Goal: Task Accomplishment & Management: Manage account settings

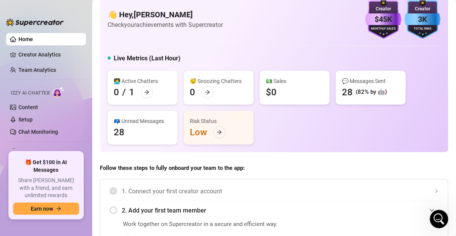
scroll to position [504, 0]
click at [38, 110] on link "Content" at bounding box center [28, 107] width 20 height 6
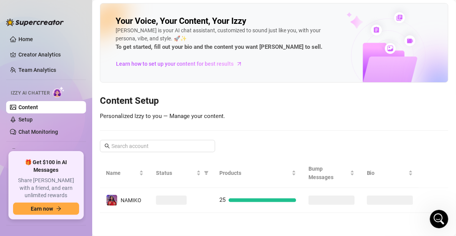
scroll to position [14, 0]
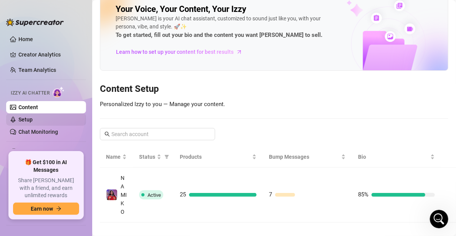
click at [22, 116] on link "Setup" at bounding box center [25, 119] width 14 height 6
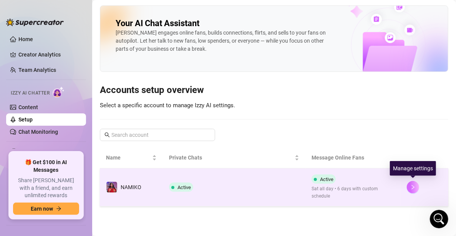
click at [413, 186] on icon "right" at bounding box center [413, 187] width 5 height 5
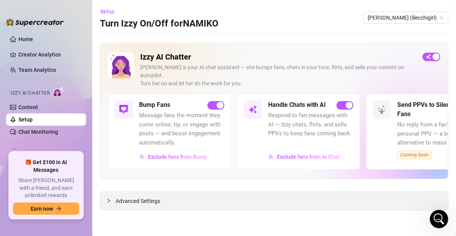
click at [319, 192] on div "Advanced Settings" at bounding box center [274, 201] width 348 height 18
click at [163, 192] on div "Advanced Settings" at bounding box center [274, 201] width 348 height 18
click at [108, 198] on icon "collapsed" at bounding box center [109, 200] width 2 height 4
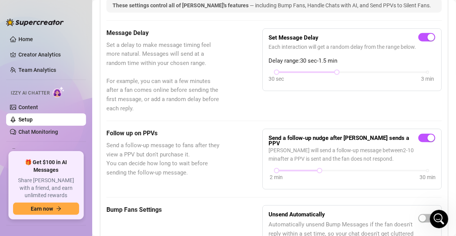
scroll to position [231, 0]
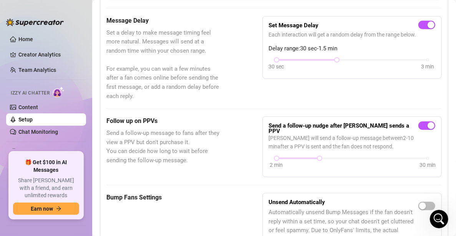
click at [263, 127] on div "Send a follow-up nudge after [PERSON_NAME] sends a PPV [PERSON_NAME] will send …" at bounding box center [353, 146] width 180 height 61
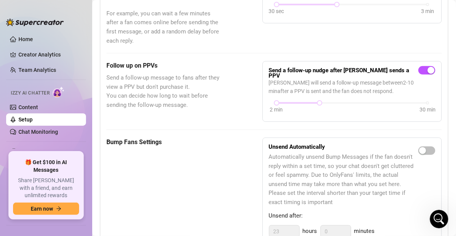
scroll to position [308, 0]
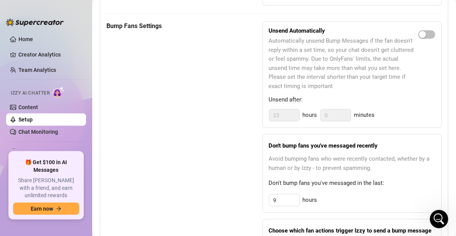
scroll to position [346, 0]
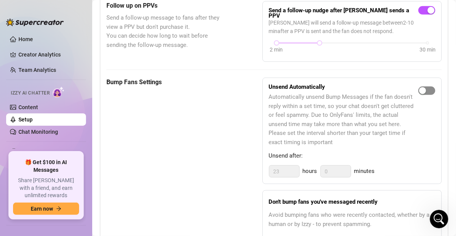
click at [419, 87] on div "button" at bounding box center [422, 90] width 7 height 7
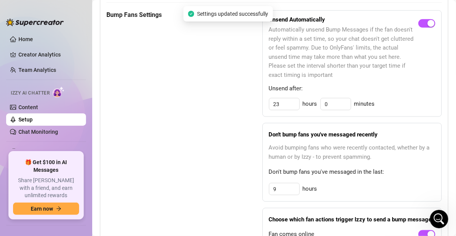
scroll to position [384, 0]
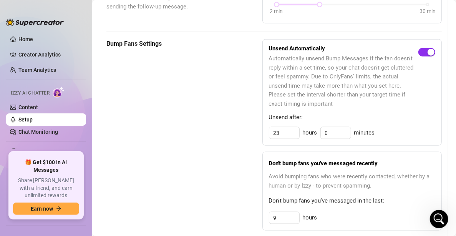
click at [419, 48] on span "button" at bounding box center [427, 52] width 17 height 8
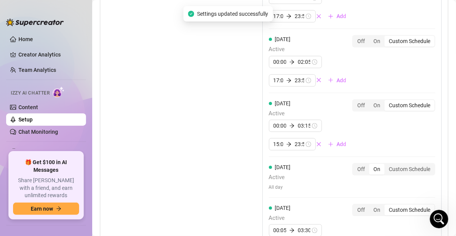
scroll to position [1036, 0]
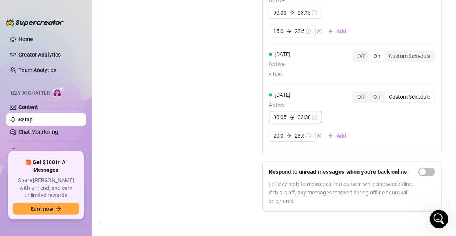
click at [307, 111] on div "00:05 03:30" at bounding box center [295, 117] width 53 height 12
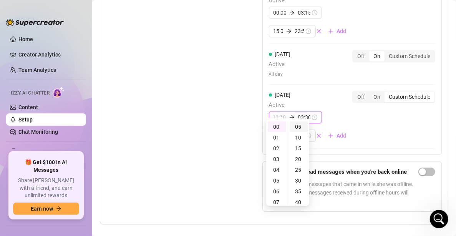
type input "00:05"
click at [301, 113] on input "03:30" at bounding box center [304, 117] width 13 height 8
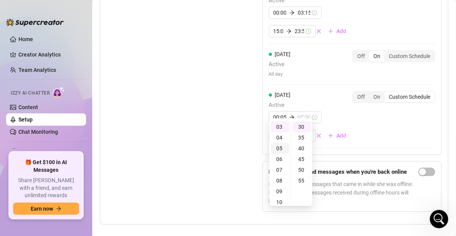
click at [278, 150] on div "05" at bounding box center [280, 148] width 18 height 11
type input "05:30"
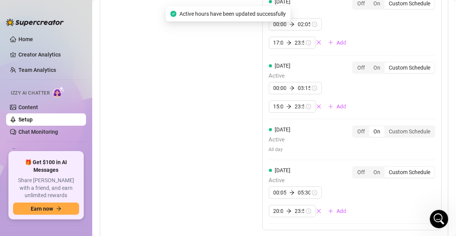
scroll to position [959, 0]
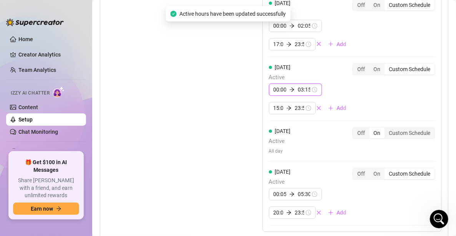
click at [298, 85] on input "03:15" at bounding box center [304, 89] width 13 height 8
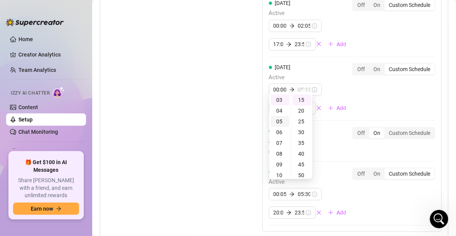
click at [277, 124] on div "05" at bounding box center [280, 121] width 18 height 11
type input "05:15"
click at [298, 22] on input "02:05" at bounding box center [304, 26] width 13 height 8
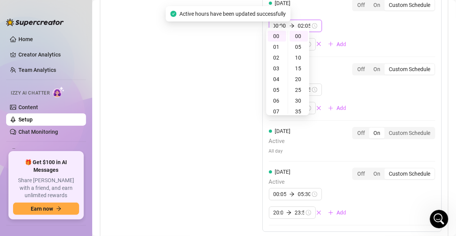
click at [298, 22] on input "02:05" at bounding box center [304, 26] width 13 height 8
click at [276, 65] on div "05" at bounding box center [280, 68] width 18 height 11
type input "05:05"
click at [225, 73] on div "Set Active Hours (Izzy Availability) Set specific hours when Izzy engaging with…" at bounding box center [274, 47] width 336 height 494
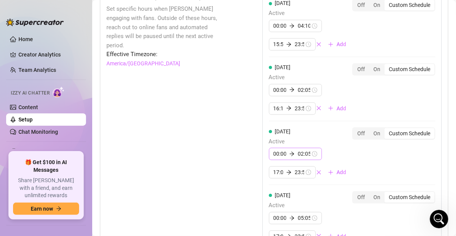
click at [298, 148] on div "00:00 02:05" at bounding box center [295, 154] width 53 height 12
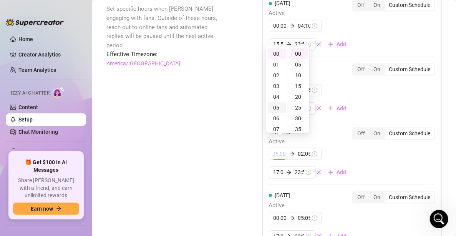
click at [276, 107] on div "05" at bounding box center [277, 107] width 18 height 11
click at [279, 54] on div "00" at bounding box center [277, 53] width 18 height 11
type input "00:00"
click at [299, 150] on input "02:05" at bounding box center [304, 154] width 13 height 8
click at [280, 83] on div "05" at bounding box center [280, 86] width 18 height 11
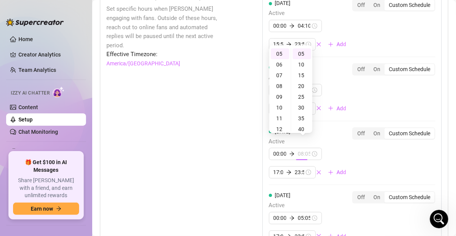
type input "05:05"
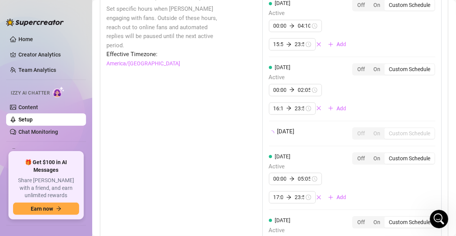
click at [224, 114] on div "Set Active Hours (Izzy Availability) Set specific hours when Izzy engaging with…" at bounding box center [274, 219] width 336 height 455
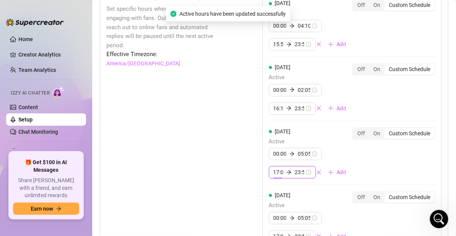
click at [274, 168] on input "17:05" at bounding box center [279, 172] width 10 height 8
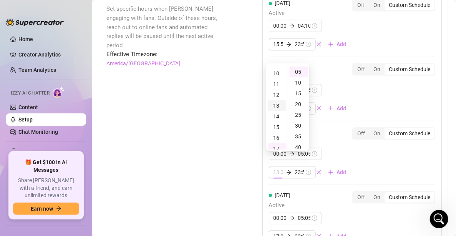
click at [276, 108] on div "13" at bounding box center [277, 105] width 18 height 11
type input "13:05"
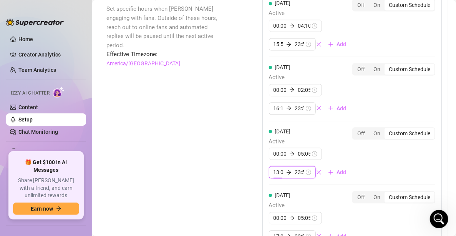
click at [239, 137] on div "Set Active Hours (Izzy Availability) Set specific hours when Izzy engaging with…" at bounding box center [274, 239] width 336 height 494
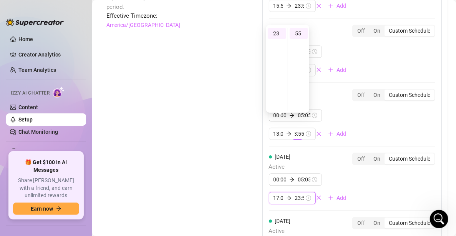
click at [277, 187] on div "[DATE] Active 00:00 04:10 15:55 23:55 Add Off On Custom Schedule [DATE] Active …" at bounding box center [353, 170] width 180 height 432
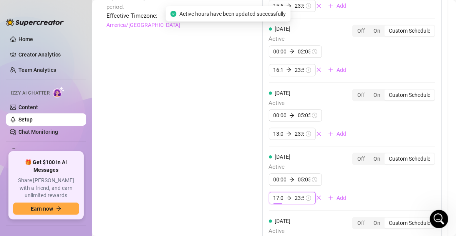
click at [274, 194] on input "17:05" at bounding box center [279, 198] width 10 height 8
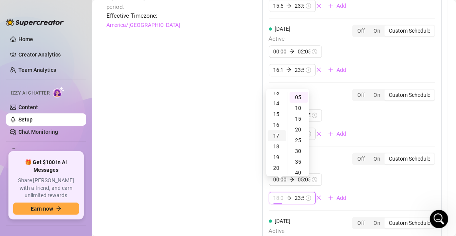
type input "17:05"
click at [277, 135] on div "17" at bounding box center [277, 135] width 18 height 11
click at [236, 138] on div "Set Active Hours (Izzy Availability) Set specific hours when Izzy engaging with…" at bounding box center [274, 201] width 336 height 494
click at [243, 110] on div "Set Active Hours (Izzy Availability) Set specific hours when Izzy engaging with…" at bounding box center [274, 201] width 336 height 494
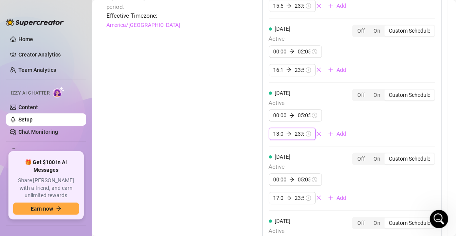
click at [274, 130] on input "13:05" at bounding box center [279, 134] width 10 height 8
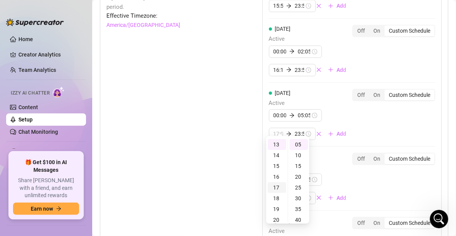
click at [274, 186] on div "17" at bounding box center [277, 187] width 18 height 11
type input "17:05"
click at [216, 161] on div "Set Active Hours (Izzy Availability) Set specific hours when Izzy engaging with…" at bounding box center [165, 201] width 118 height 494
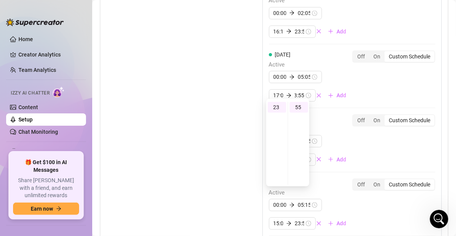
click at [216, 153] on div "Set Active Hours (Izzy Availability) Set specific hours when Izzy engaging with…" at bounding box center [165, 162] width 118 height 494
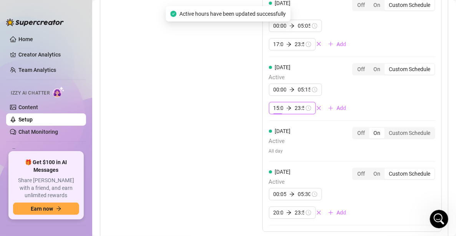
click at [274, 104] on input "15:05" at bounding box center [279, 108] width 10 height 8
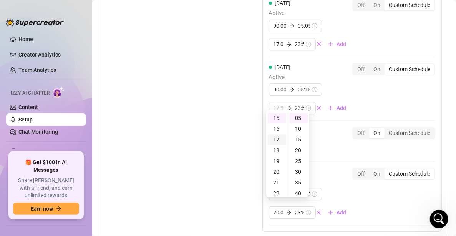
click at [278, 140] on div "17" at bounding box center [277, 139] width 18 height 11
type input "17:05"
click at [225, 134] on div "Set Active Hours (Izzy Availability) Set specific hours when Izzy engaging with…" at bounding box center [274, 47] width 336 height 494
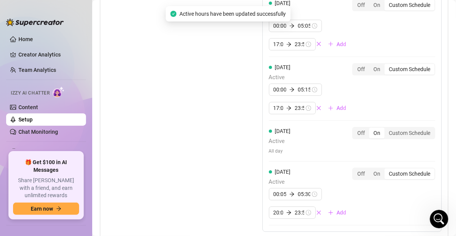
click at [201, 129] on div "Set Active Hours (Izzy Availability) Set specific hours when Izzy engaging with…" at bounding box center [165, 47] width 118 height 494
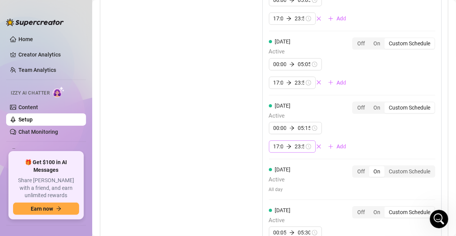
click at [269, 140] on div "17:05 23:55" at bounding box center [292, 146] width 47 height 12
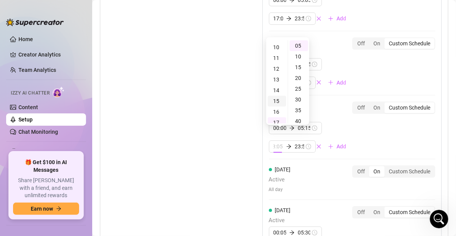
click at [277, 80] on div "13" at bounding box center [277, 79] width 18 height 11
type input "13:05"
click at [219, 136] on div "Set Active Hours (Izzy Availability) Set specific hours when Izzy engaging with…" at bounding box center [165, 86] width 118 height 494
click at [195, 138] on div "Set Active Hours (Izzy Availability) Set specific hours when Izzy engaging with…" at bounding box center [165, 86] width 118 height 494
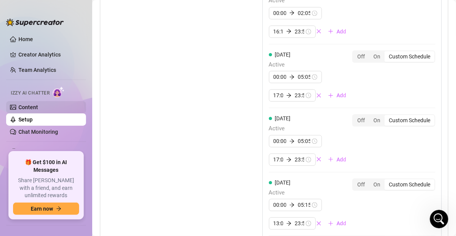
click at [38, 104] on link "Content" at bounding box center [28, 107] width 20 height 6
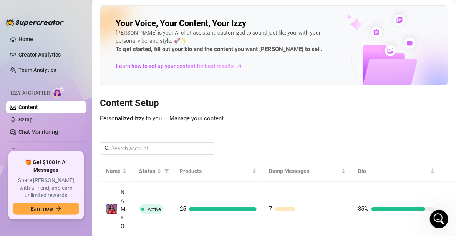
click at [307, 119] on div "Your Voice, Your Content, Your [PERSON_NAME] is your AI chat assistant, customi…" at bounding box center [274, 120] width 349 height 231
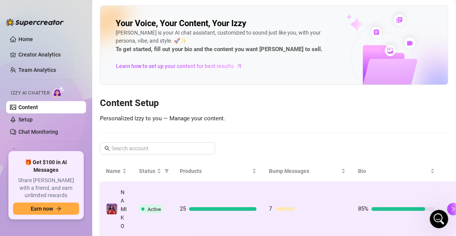
click at [352, 201] on td "85%" at bounding box center [396, 209] width 89 height 55
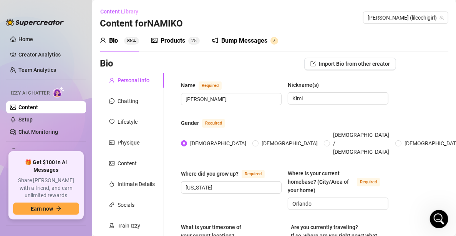
click at [235, 69] on div "Bio Import Bio from other creator" at bounding box center [248, 64] width 296 height 12
click at [33, 116] on link "Setup" at bounding box center [25, 119] width 14 height 6
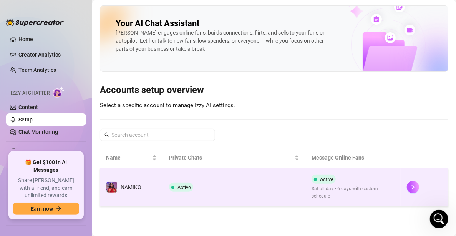
click at [382, 180] on div "Active Sat all day • 6 days with custom schedule" at bounding box center [353, 187] width 83 height 25
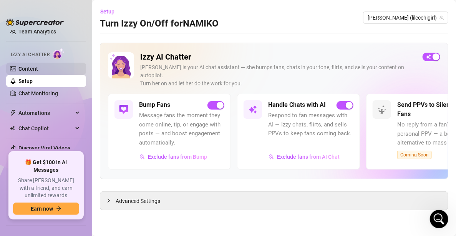
click at [35, 70] on link "Content" at bounding box center [28, 69] width 20 height 6
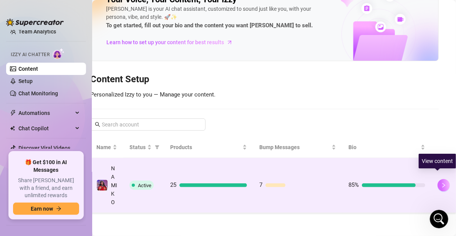
click at [441, 180] on button "button" at bounding box center [444, 185] width 12 height 12
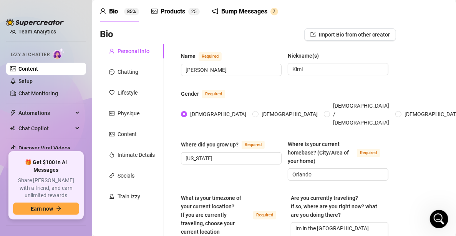
click at [174, 18] on div "Products 2 5" at bounding box center [175, 12] width 48 height 22
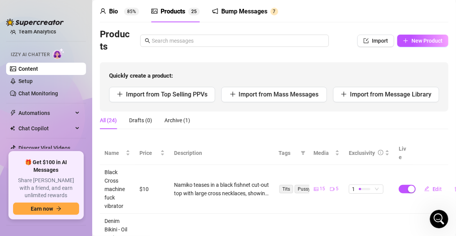
click at [314, 55] on div "Products Import New Product Quickly create a product: Import from Top Selling P…" at bounding box center [274, 69] width 349 height 83
click at [399, 44] on button "New Product" at bounding box center [422, 41] width 51 height 12
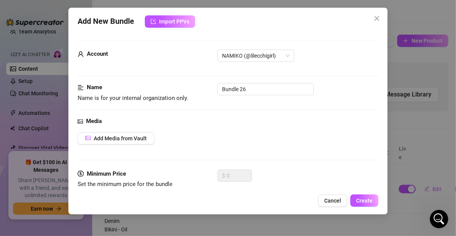
click at [370, 16] on div "Add New Bundle Import PPVs" at bounding box center [228, 21] width 301 height 12
click at [373, 16] on span "Close" at bounding box center [377, 18] width 12 height 6
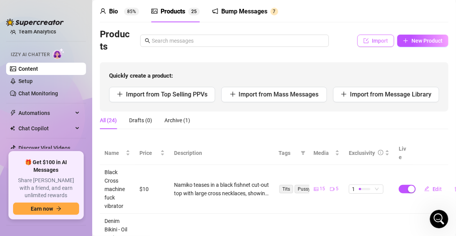
click at [375, 43] on span "Import" at bounding box center [380, 41] width 16 height 6
type textarea "Type your message here..."
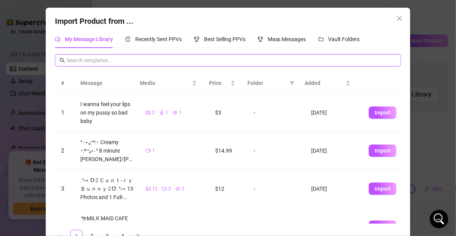
click at [153, 62] on input "text" at bounding box center [231, 60] width 331 height 8
type input "bundle"
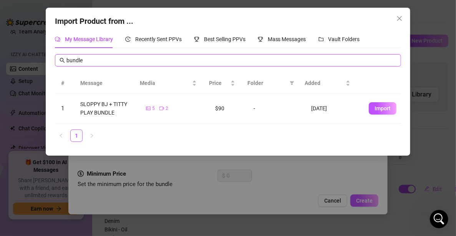
scroll to position [504, 0]
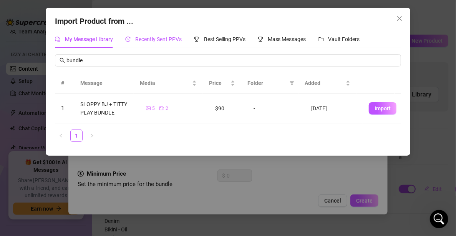
click at [154, 35] on div "Recently Sent PPVs" at bounding box center [153, 39] width 57 height 8
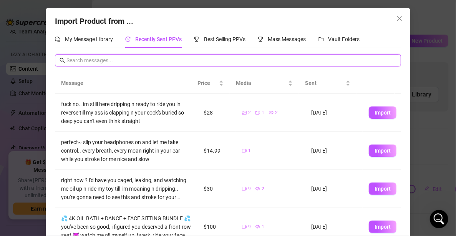
click at [163, 60] on input "text" at bounding box center [231, 60] width 331 height 8
type input "bundle"
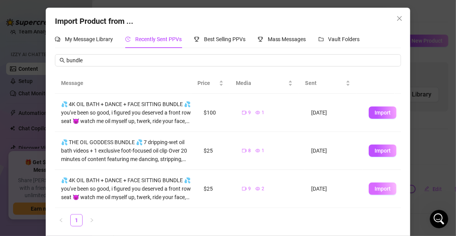
click at [382, 186] on button "Import" at bounding box center [383, 189] width 28 height 12
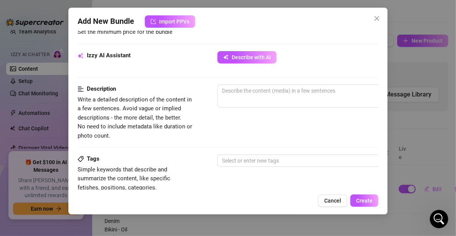
scroll to position [332, 0]
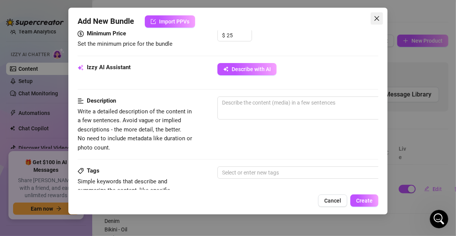
click at [376, 19] on icon "close" at bounding box center [377, 18] width 5 height 5
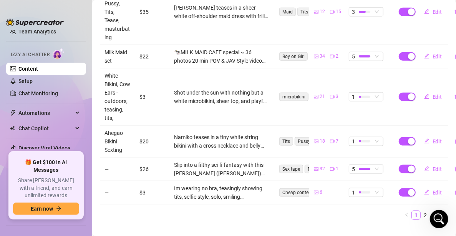
scroll to position [402, 0]
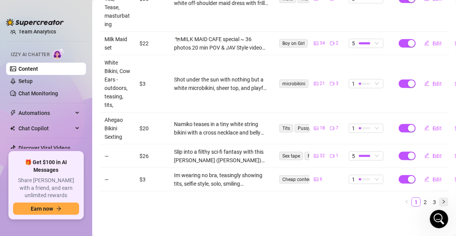
click at [439, 198] on button "button" at bounding box center [443, 202] width 9 height 9
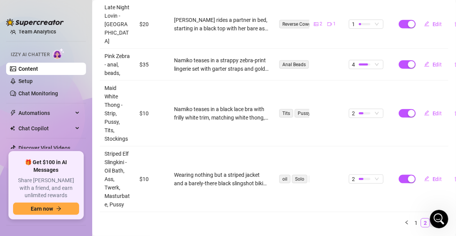
click at [431, 219] on link "3" at bounding box center [435, 223] width 8 height 8
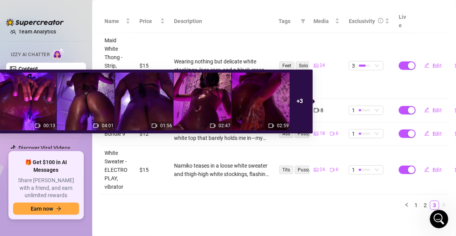
scroll to position [123, 0]
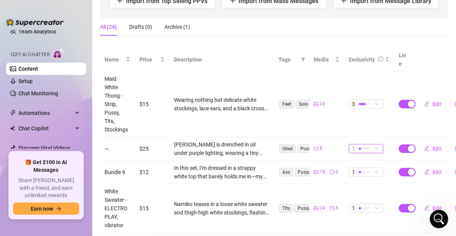
click at [365, 148] on div at bounding box center [365, 149] width 12 height 2
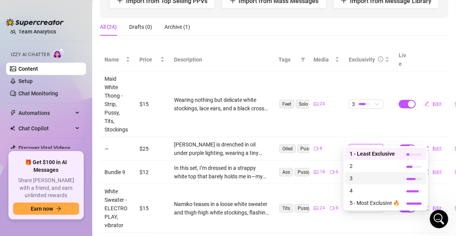
click at [364, 174] on div "3" at bounding box center [385, 178] width 81 height 12
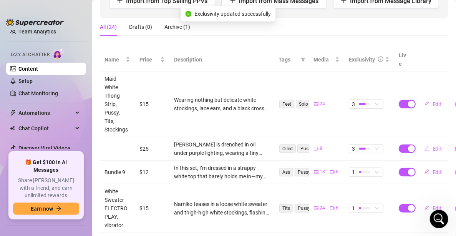
click at [433, 146] on span "Edit" at bounding box center [438, 149] width 10 height 6
type textarea "💦 THE OIL GODDESS BUNDLE 💦 7 dripping-wet oil bath videos + 1 exclusive foot-fo…"
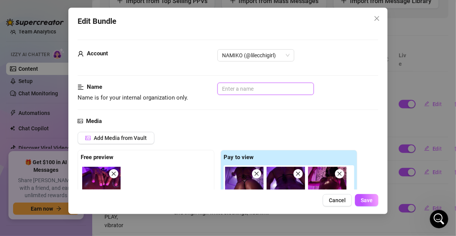
click at [259, 91] on input "text" at bounding box center [266, 89] width 96 height 12
click at [246, 89] on input "Oil Bath Dance Bundle" at bounding box center [266, 89] width 96 height 12
type input "Oil Bath Massage Bundle"
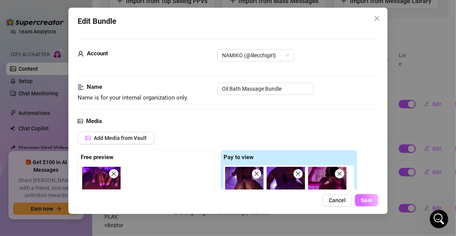
click at [362, 204] on button "Save" at bounding box center [366, 200] width 23 height 12
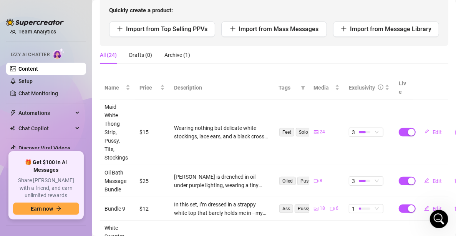
scroll to position [93, 0]
